Goal: Task Accomplishment & Management: Manage account settings

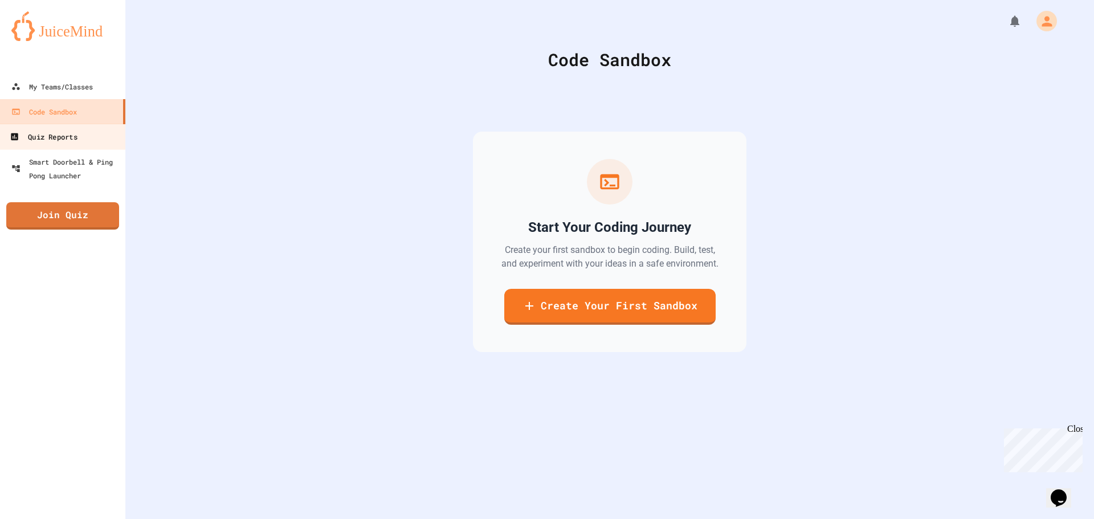
click at [76, 137] on div "Quiz Reports" at bounding box center [43, 137] width 67 height 14
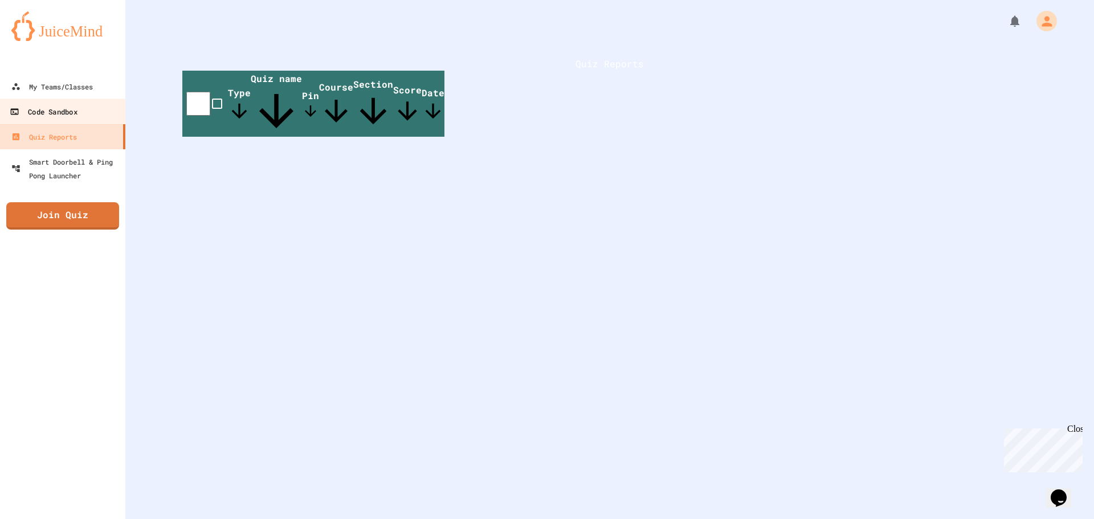
click at [81, 111] on link "Code Sandbox" at bounding box center [62, 112] width 129 height 26
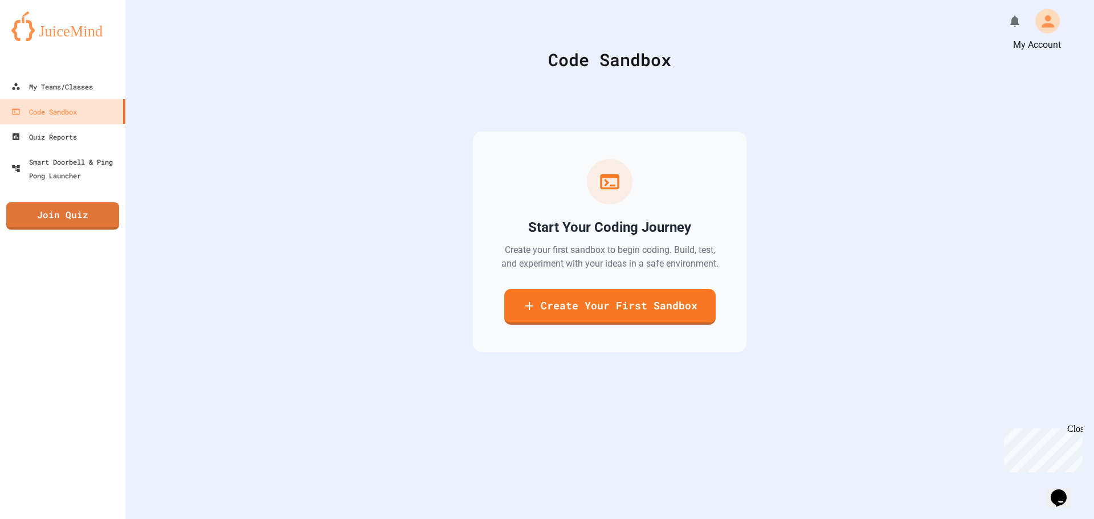
click at [1044, 23] on icon "My Account" at bounding box center [1047, 21] width 18 height 18
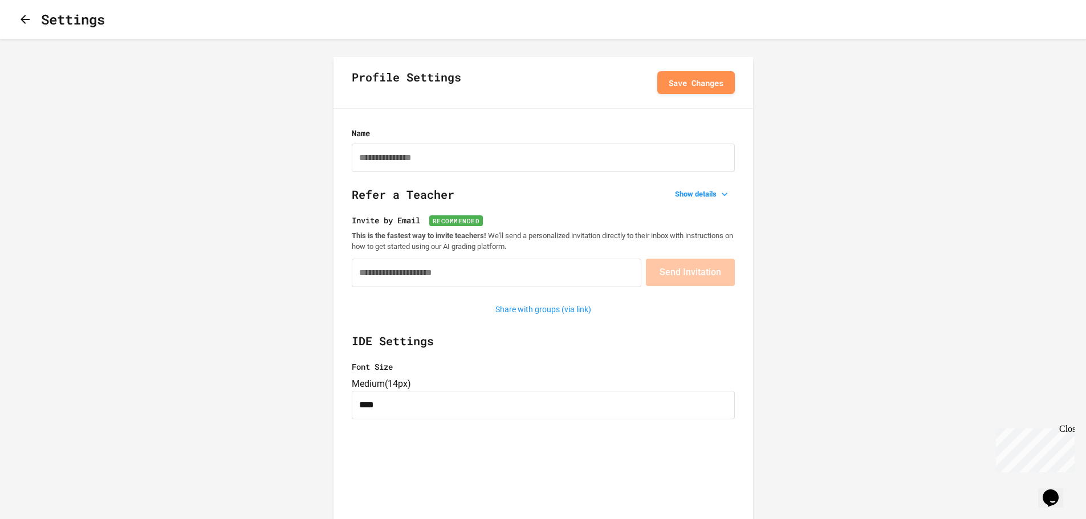
type input "**********"
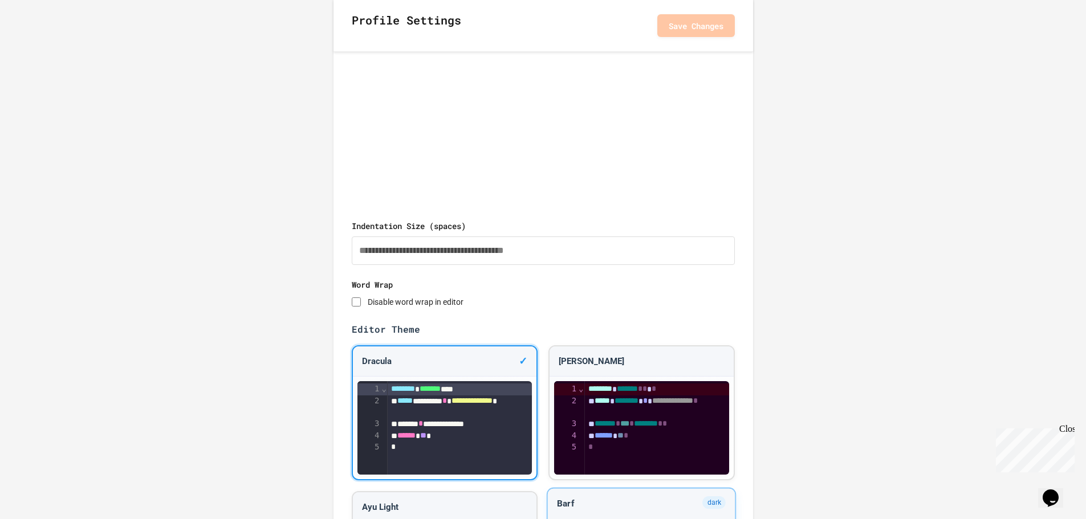
scroll to position [496, 0]
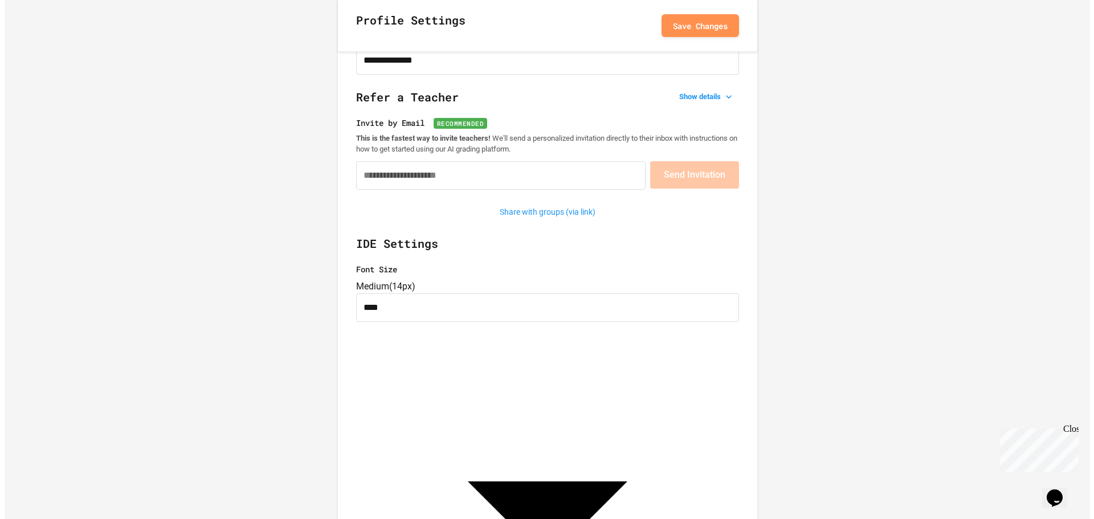
scroll to position [0, 0]
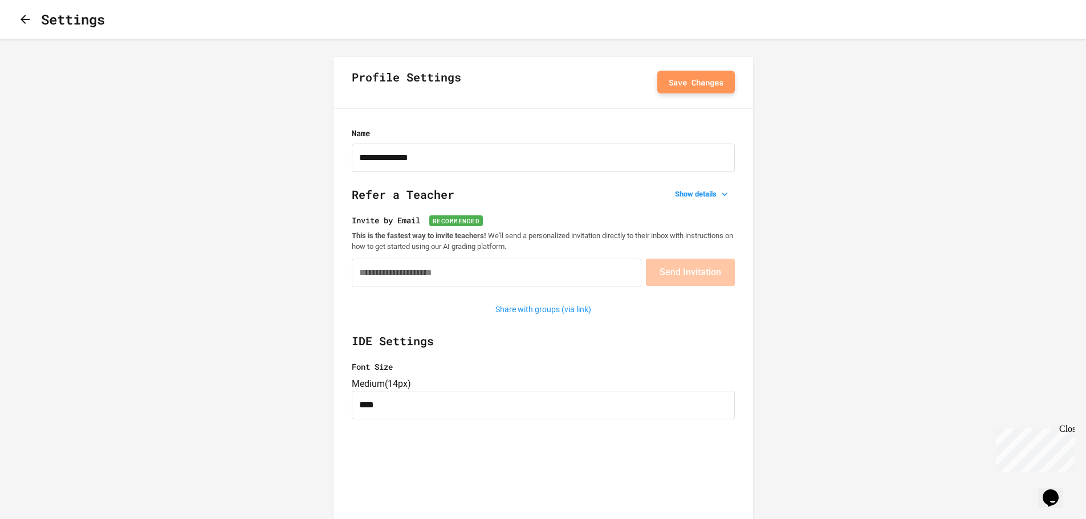
click at [682, 85] on button "Save Changes" at bounding box center [695, 82] width 77 height 23
click at [24, 17] on icon "button" at bounding box center [25, 20] width 14 height 14
